Goal: Find specific page/section: Find specific page/section

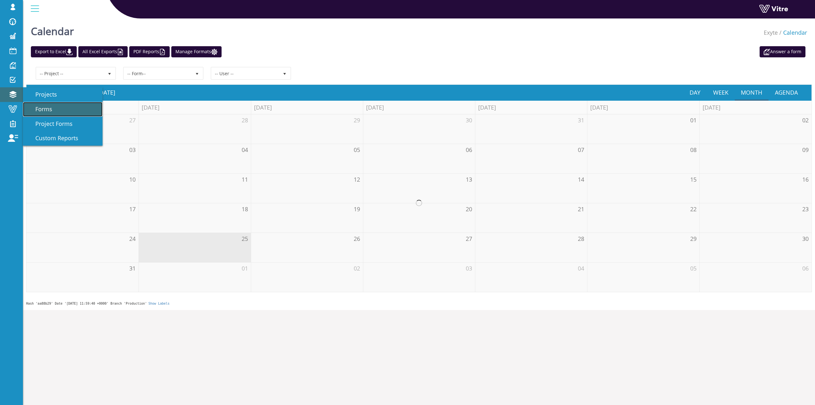
click at [46, 110] on span "Forms" at bounding box center [40, 109] width 25 height 8
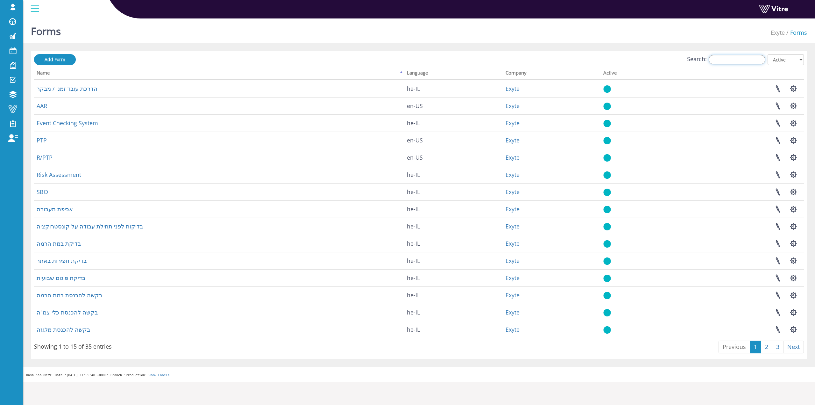
click at [724, 60] on input "Search:" at bounding box center [737, 60] width 57 height 10
paste input "בקשה להכנסת מנוף"
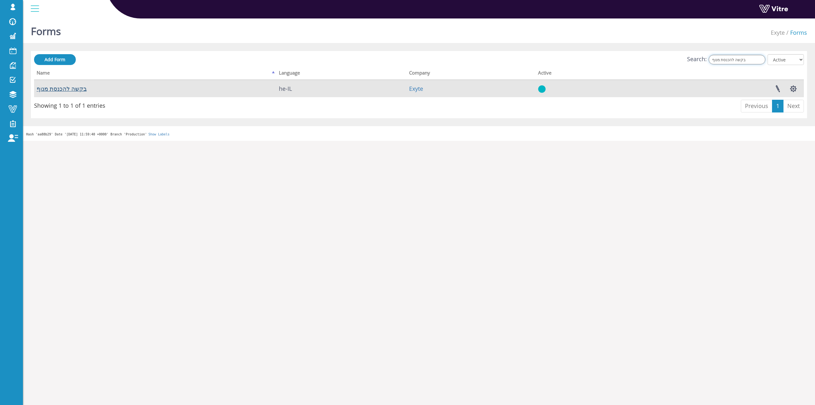
type input "בקשה להכנסת מנוף"
click at [75, 90] on link "בקשה להכנסת מנוף" at bounding box center [62, 89] width 50 height 8
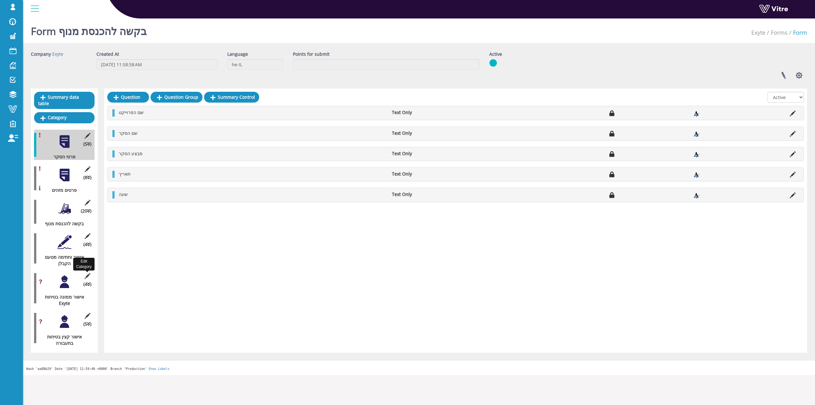
click at [87, 273] on icon at bounding box center [87, 276] width 8 height 6
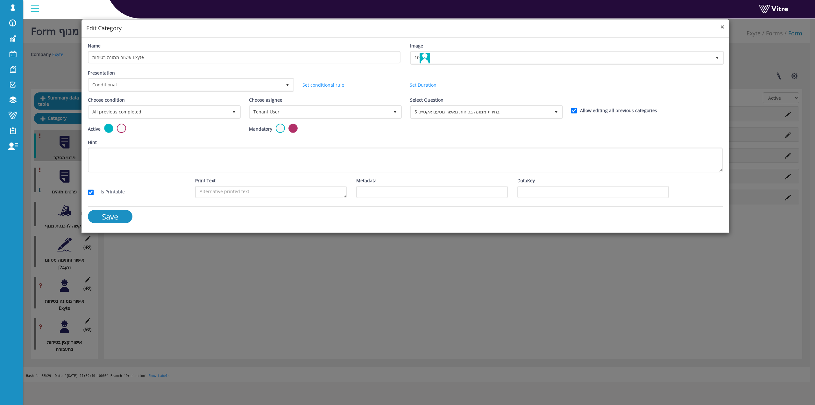
click at [722, 28] on span "×" at bounding box center [723, 26] width 4 height 9
